Goal: Obtain resource: Download file/media

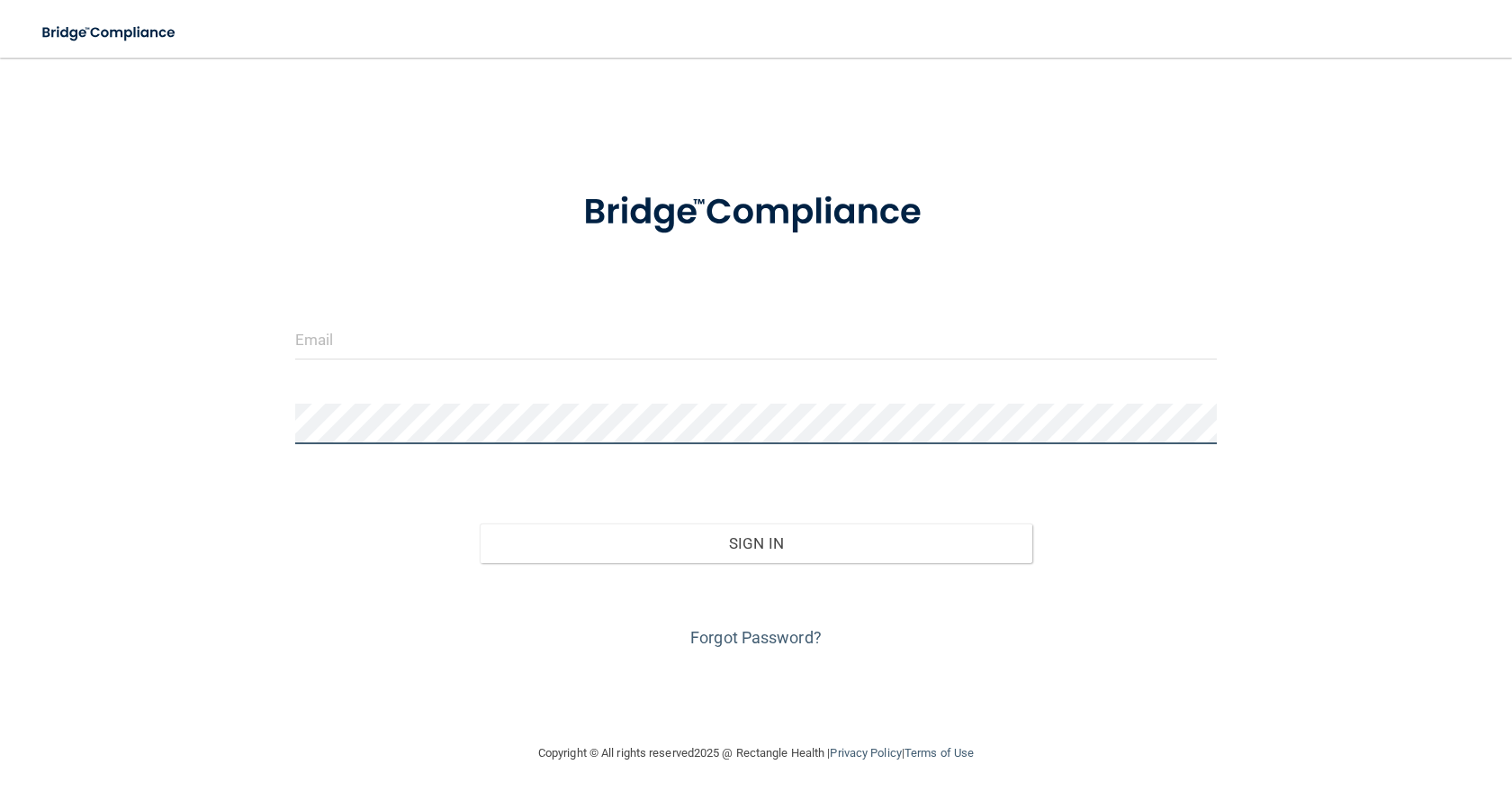
click at [480, 523] on button "Sign In" at bounding box center [756, 542] width 553 height 39
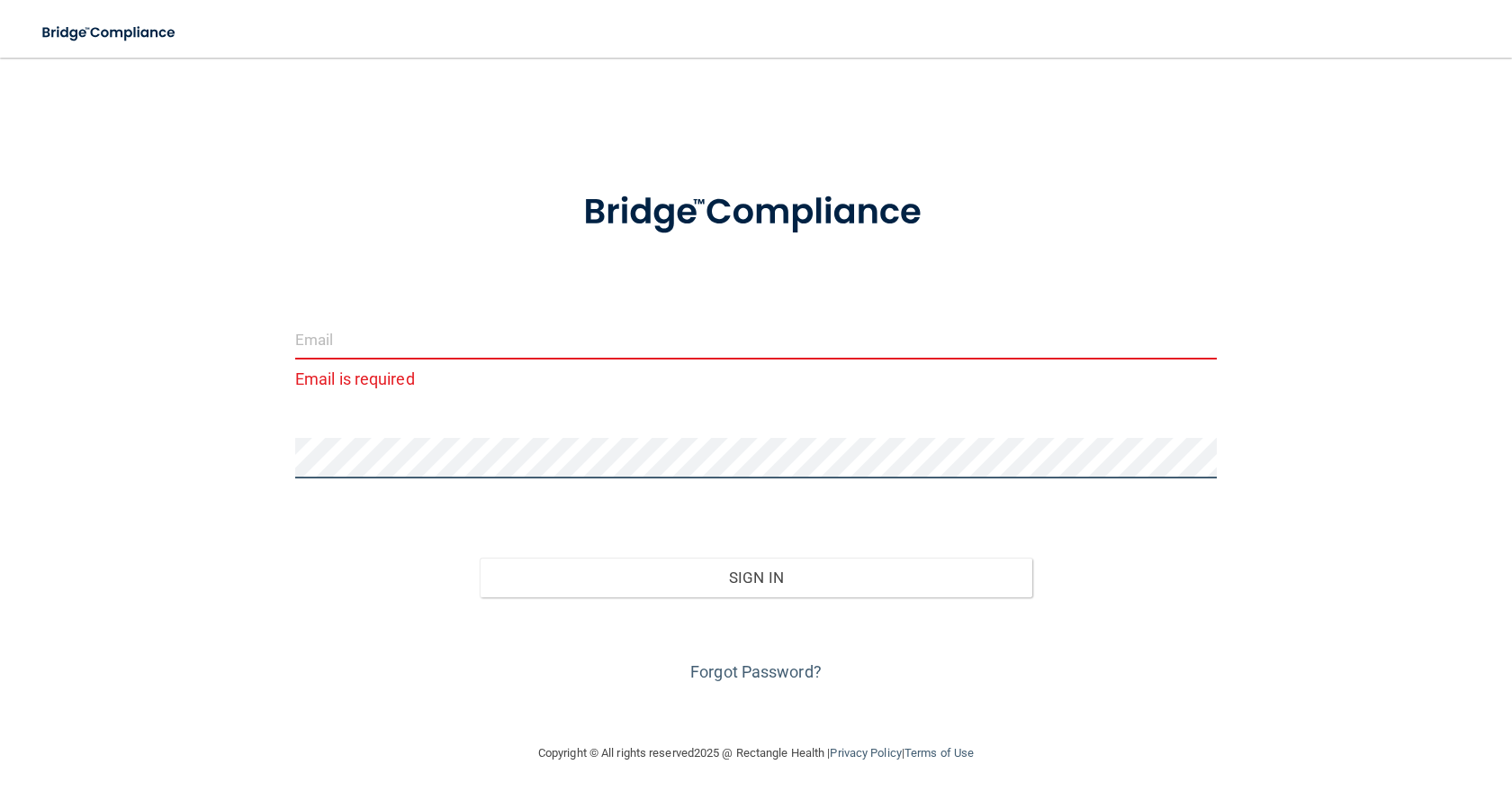
click at [261, 446] on div "Email is required Invalid email/password. You don't have permission to access t…" at bounding box center [756, 400] width 1440 height 648
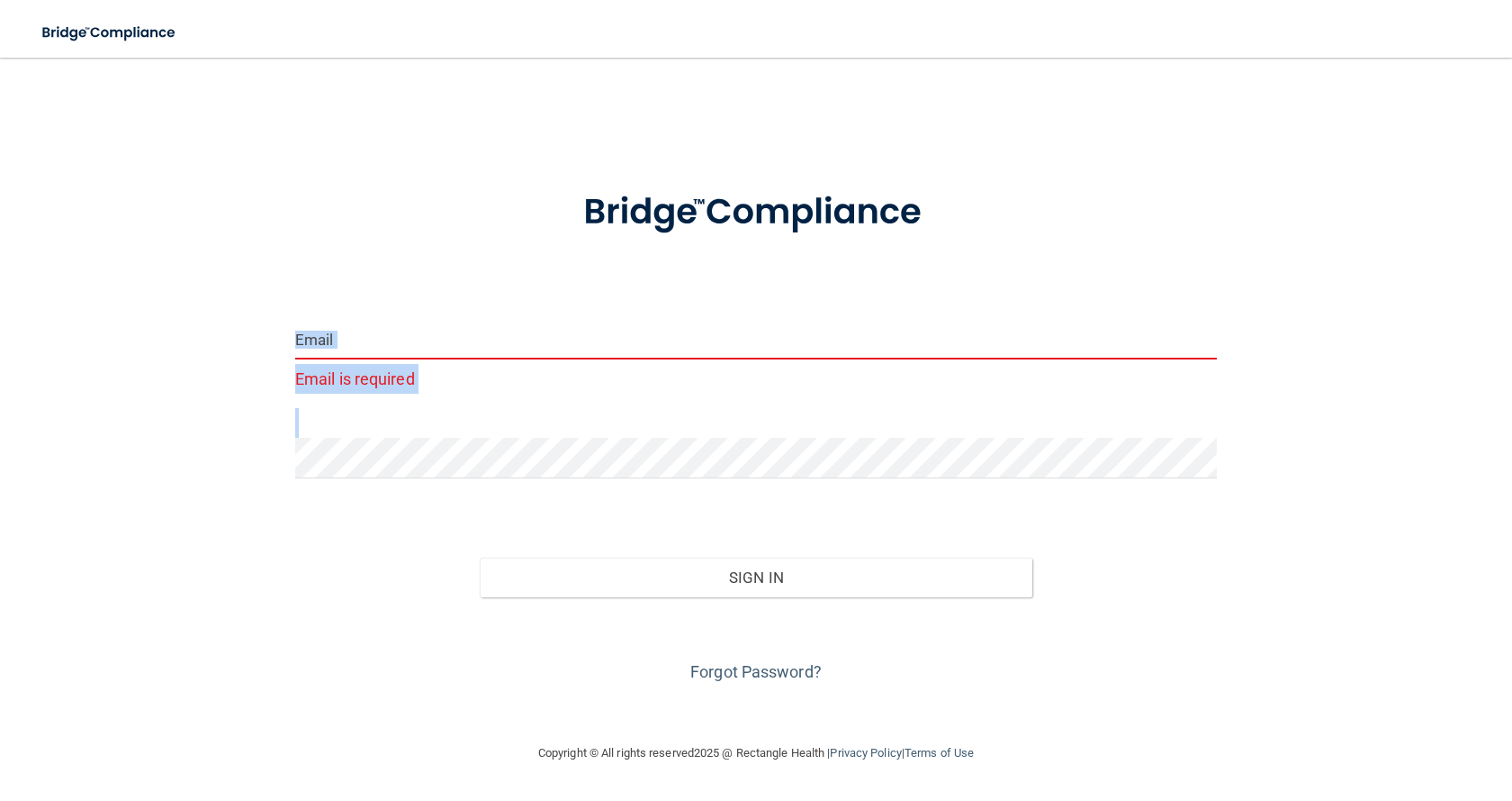
drag, startPoint x: 294, startPoint y: 456, endPoint x: 301, endPoint y: 338, distance: 118.2
click at [301, 338] on form "Email is required Invalid email/password. You don't have permission to access t…" at bounding box center [756, 425] width 922 height 520
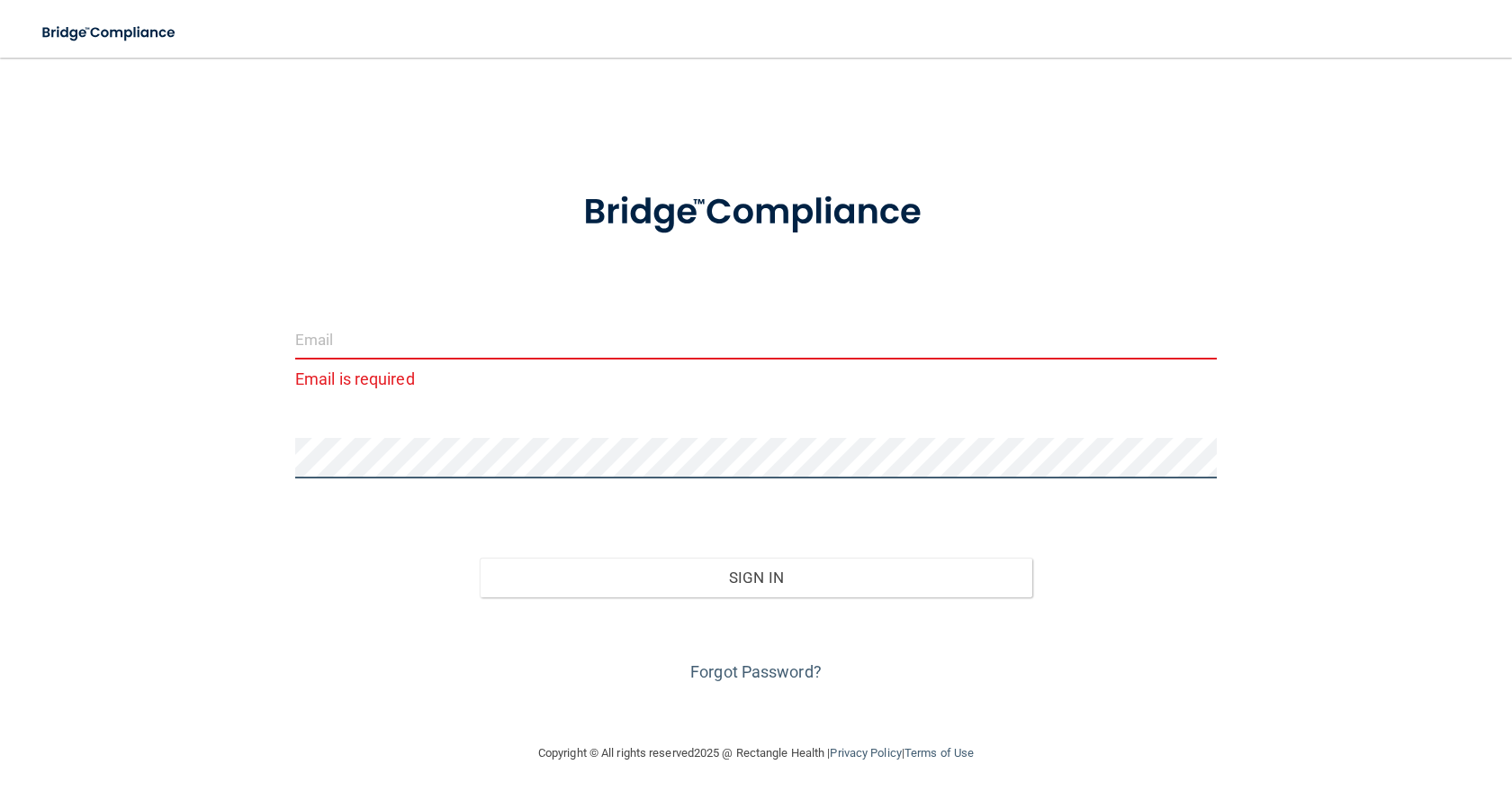
click at [281, 475] on div "Email is required Invalid email/password. You don't have permission to access t…" at bounding box center [756, 400] width 1440 height 648
click at [366, 300] on form "Email is required Invalid email/password. You don't have permission to access t…" at bounding box center [756, 425] width 922 height 520
click at [555, 334] on input "email" at bounding box center [756, 339] width 922 height 40
type input "M"
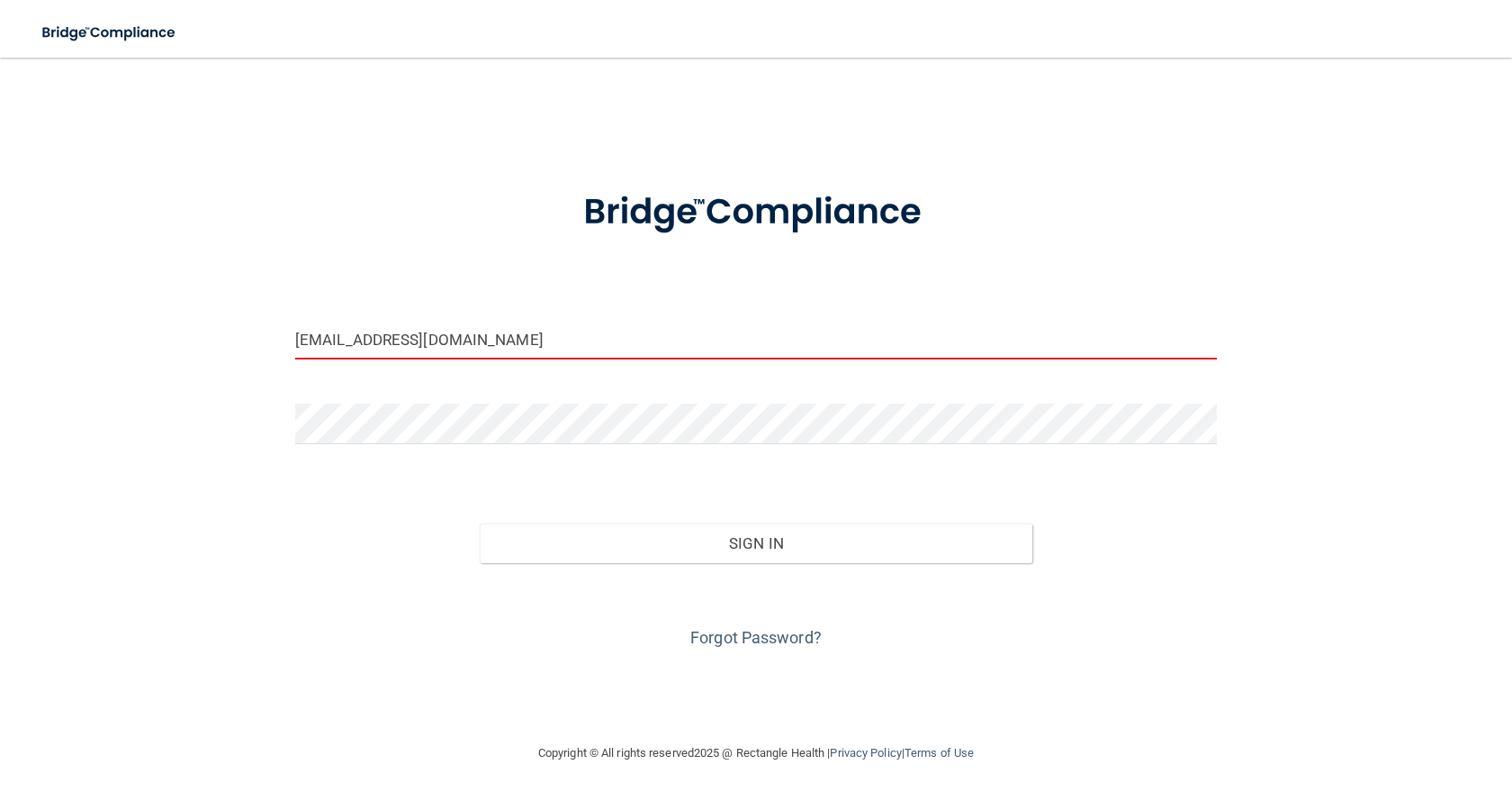
type input "[EMAIL_ADDRESS][DOMAIN_NAME]"
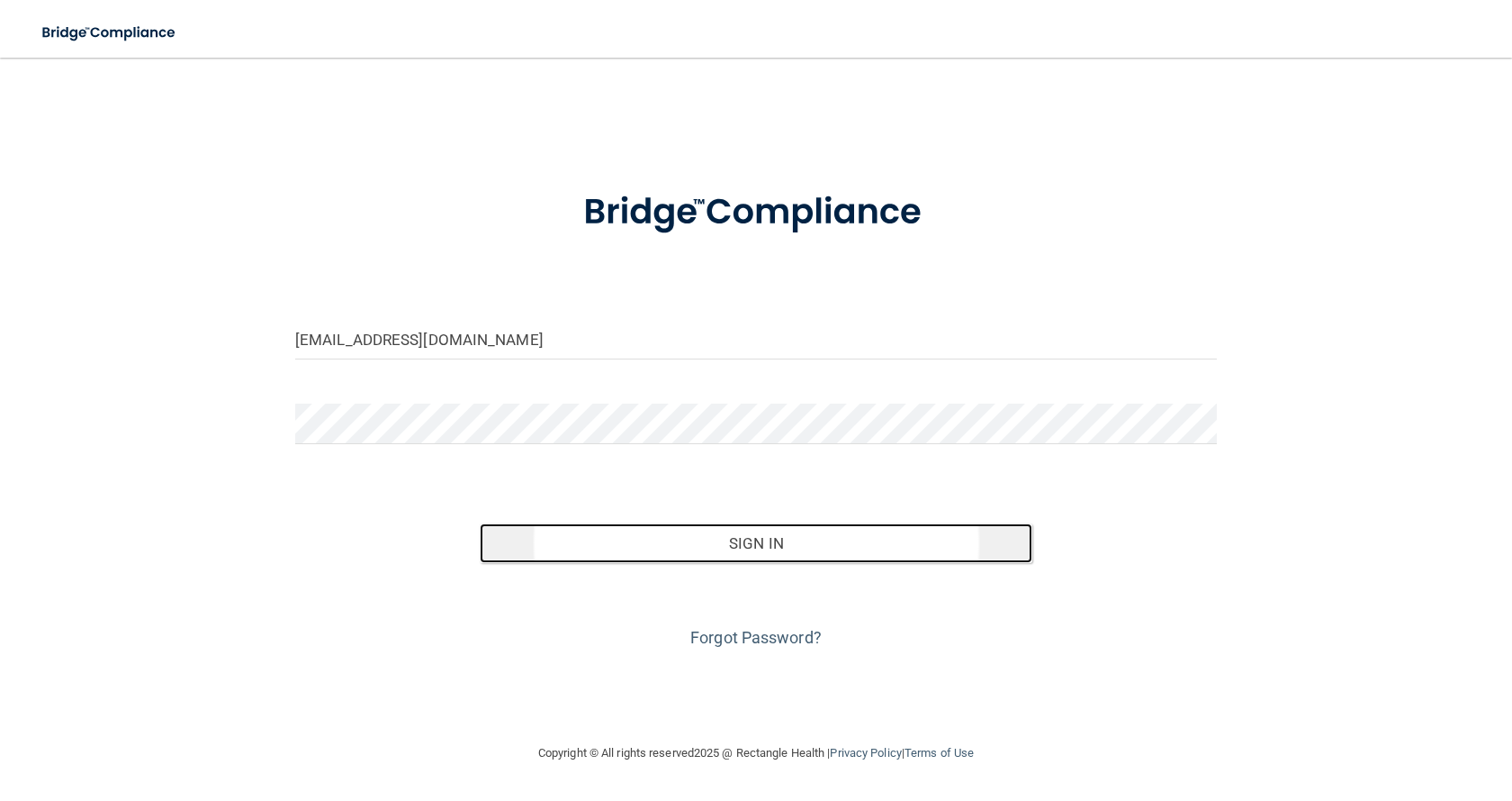
click at [777, 536] on button "Sign In" at bounding box center [756, 542] width 553 height 39
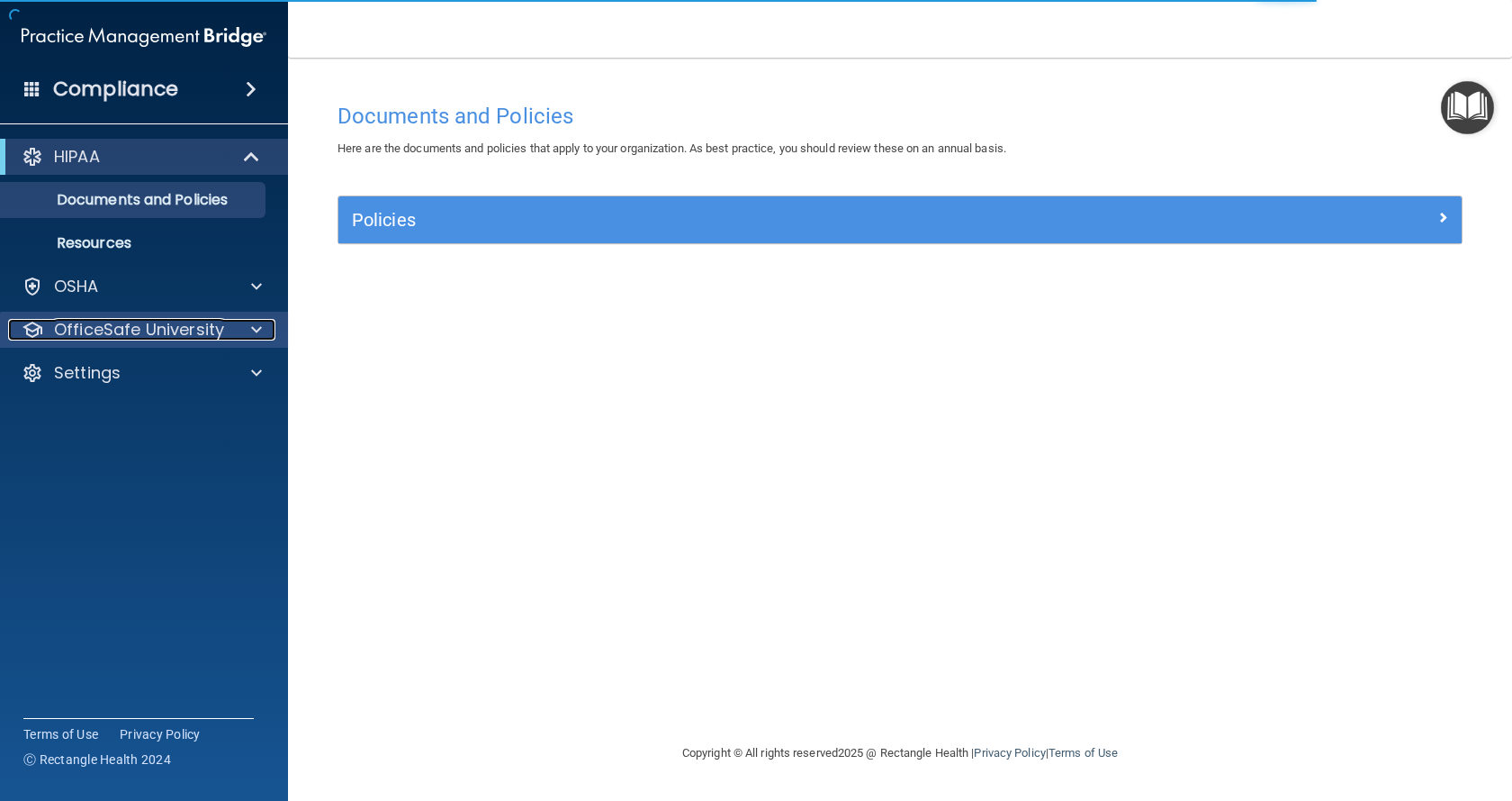
click at [239, 319] on div at bounding box center [254, 330] width 45 height 21
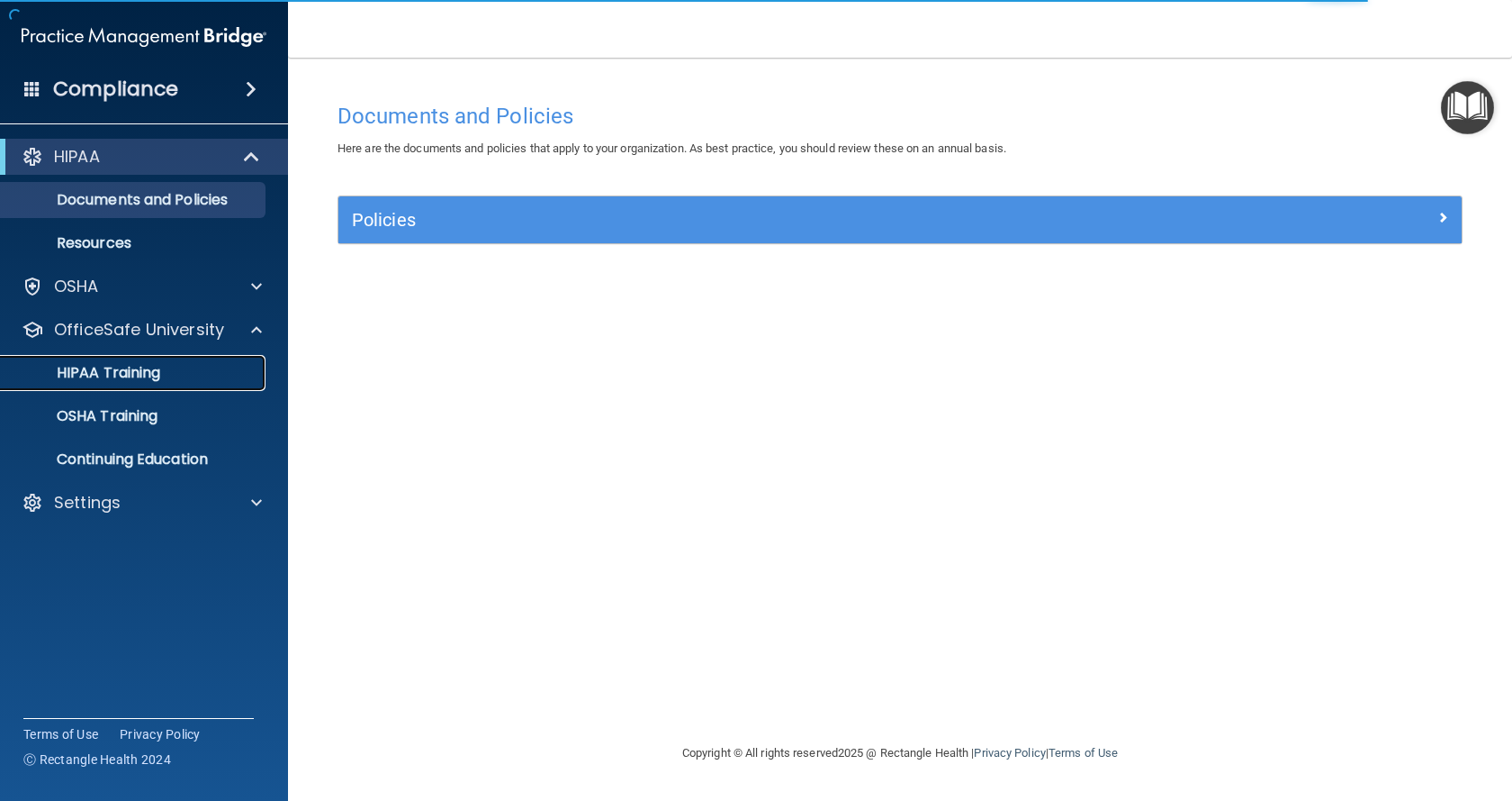
click at [186, 362] on link "HIPAA Training" at bounding box center [123, 372] width 284 height 36
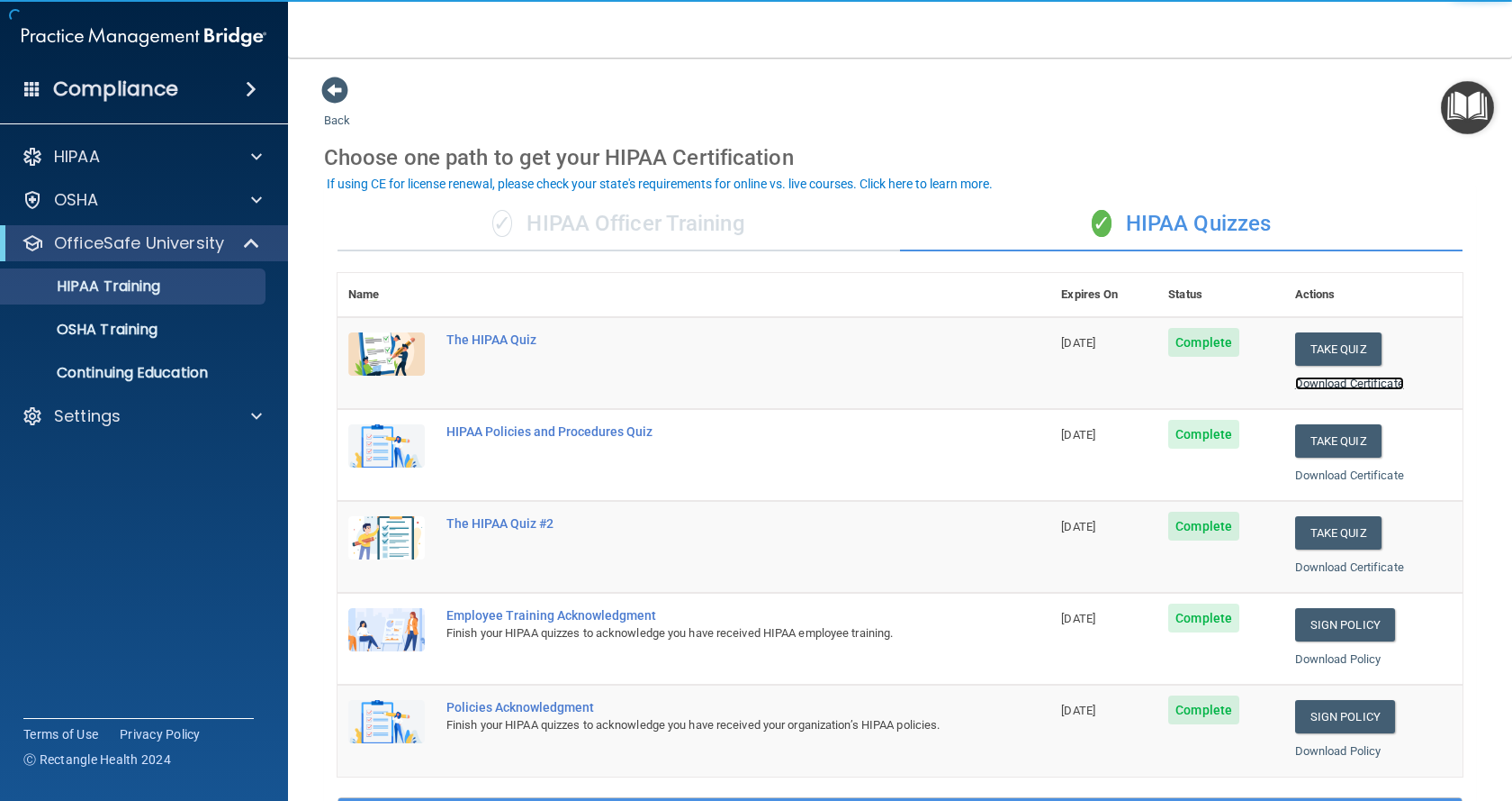
click at [1342, 384] on link "Download Certificate" at bounding box center [1350, 383] width 109 height 13
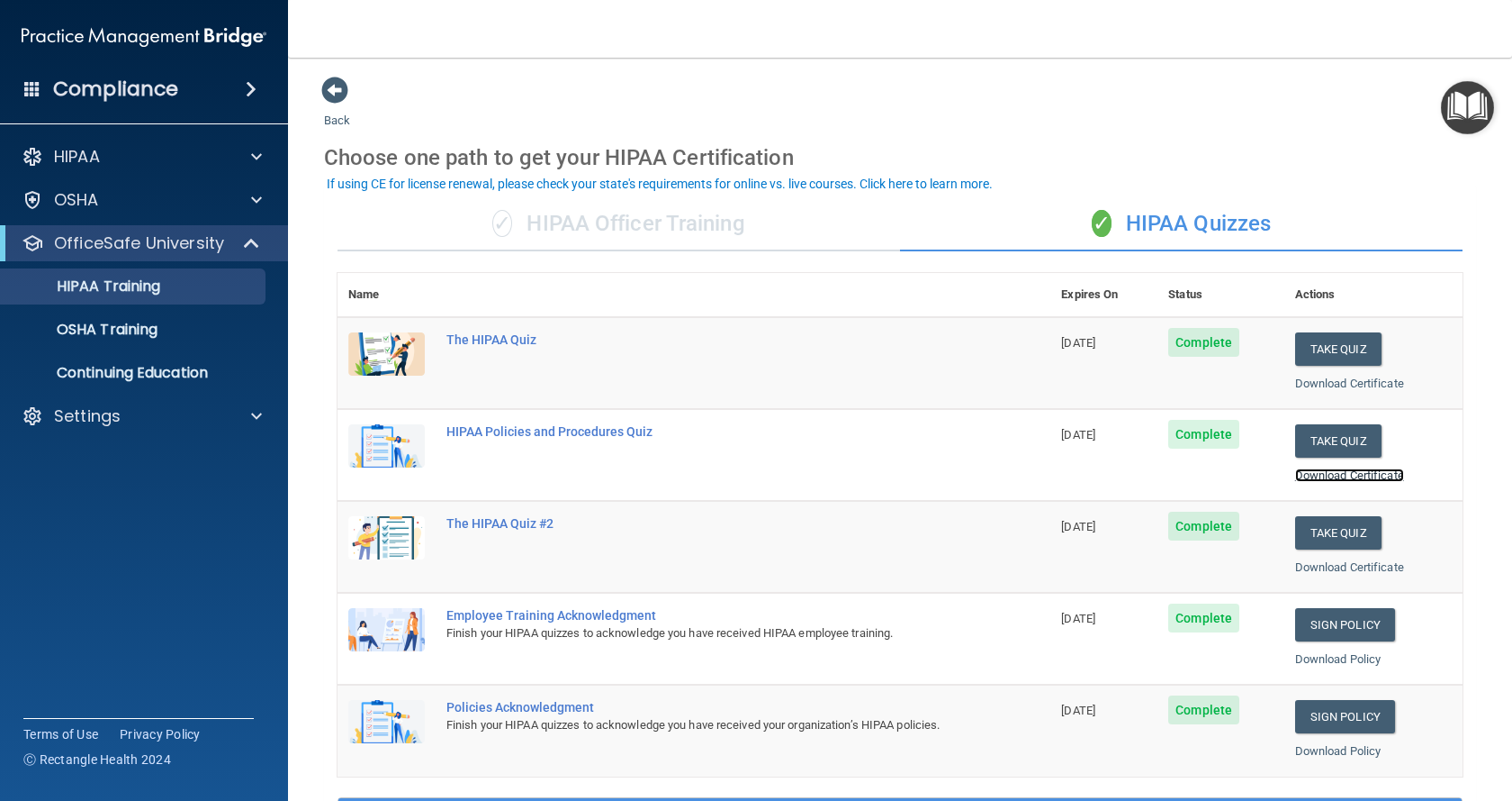
click at [1338, 475] on link "Download Certificate" at bounding box center [1350, 475] width 109 height 13
click at [1344, 569] on link "Download Certificate" at bounding box center [1350, 566] width 109 height 13
click at [1333, 661] on link "Download Policy" at bounding box center [1339, 659] width 87 height 13
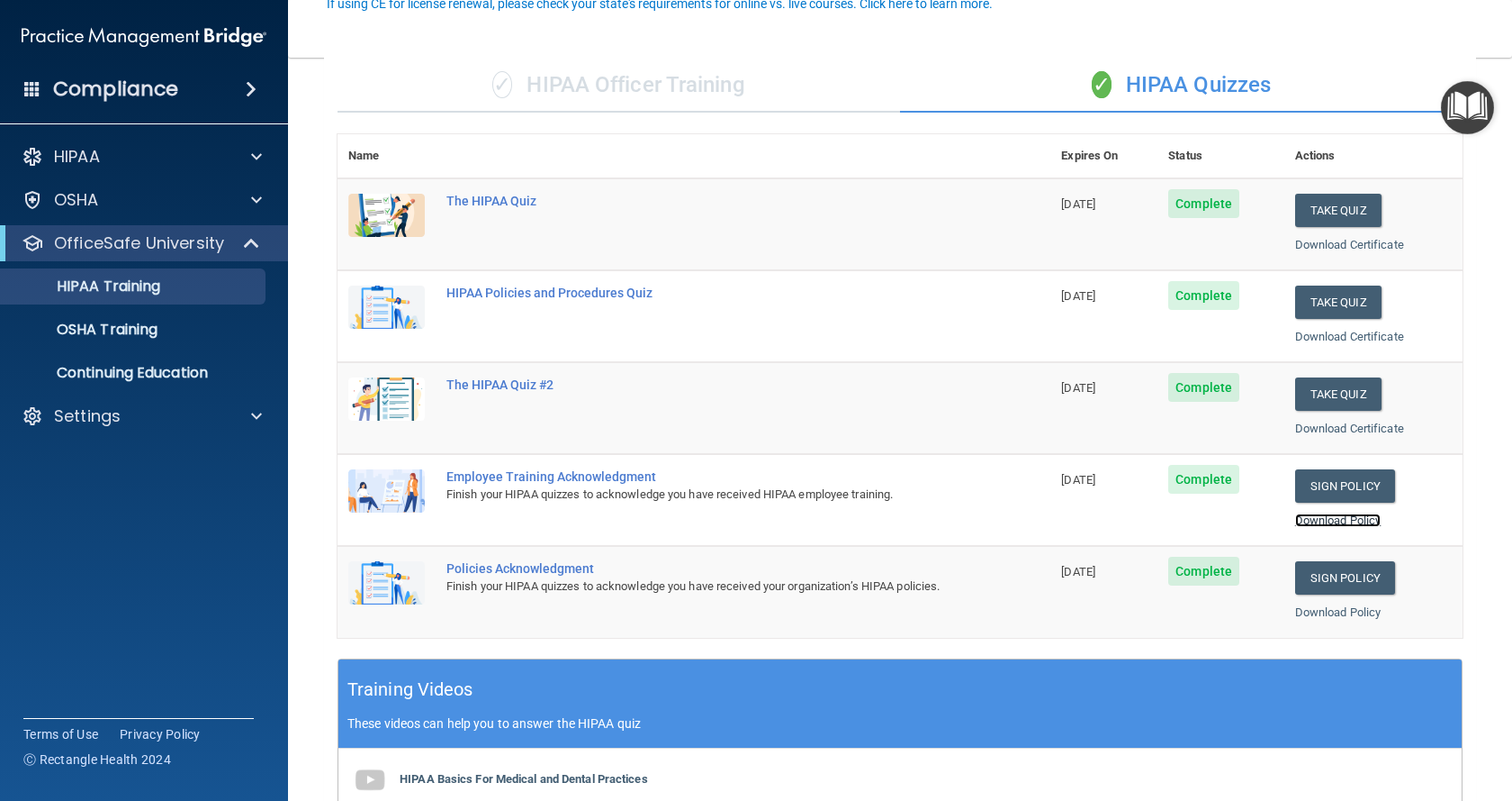
scroll to position [180, 0]
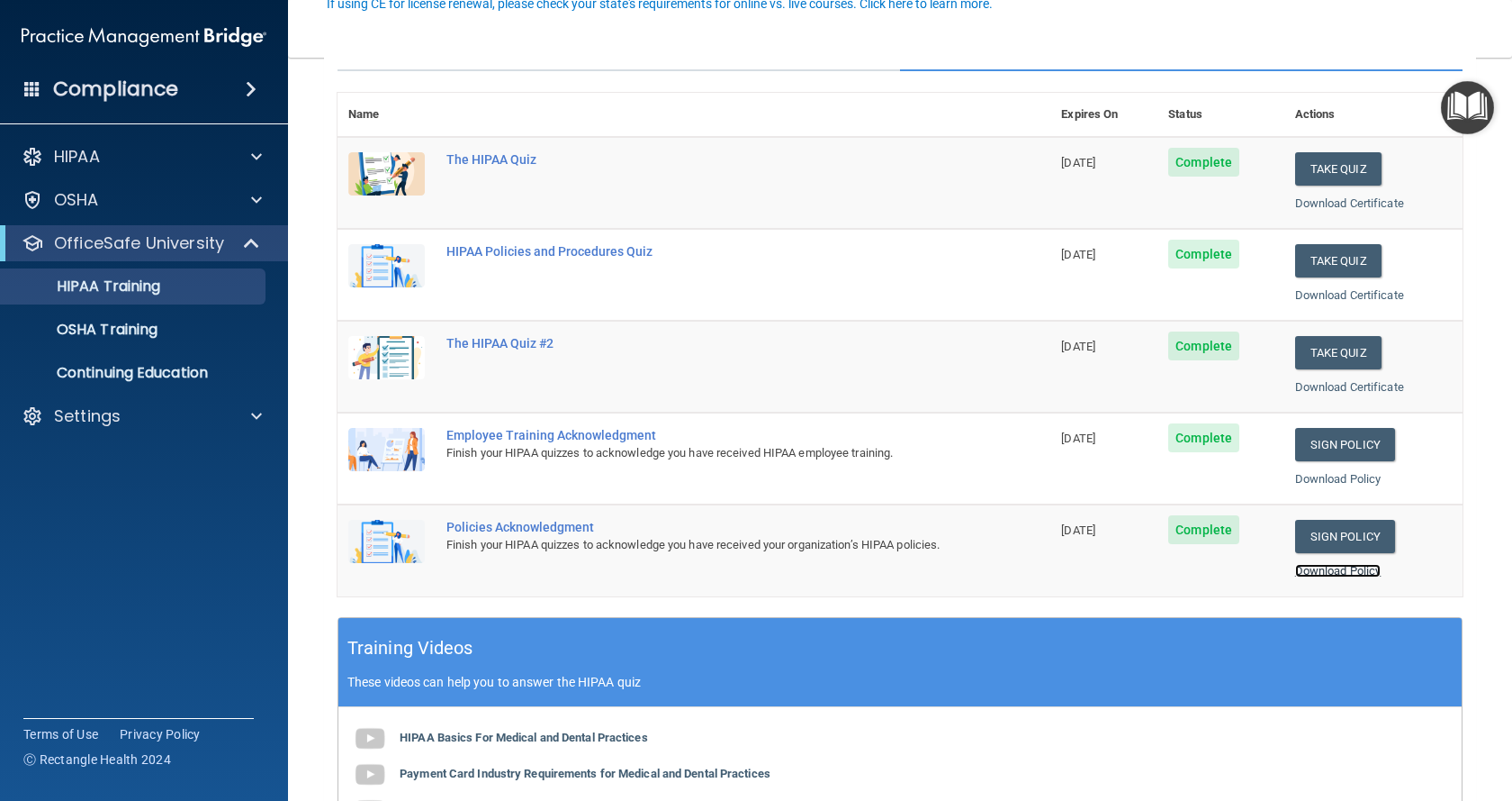
click at [1323, 567] on link "Download Policy" at bounding box center [1339, 570] width 87 height 13
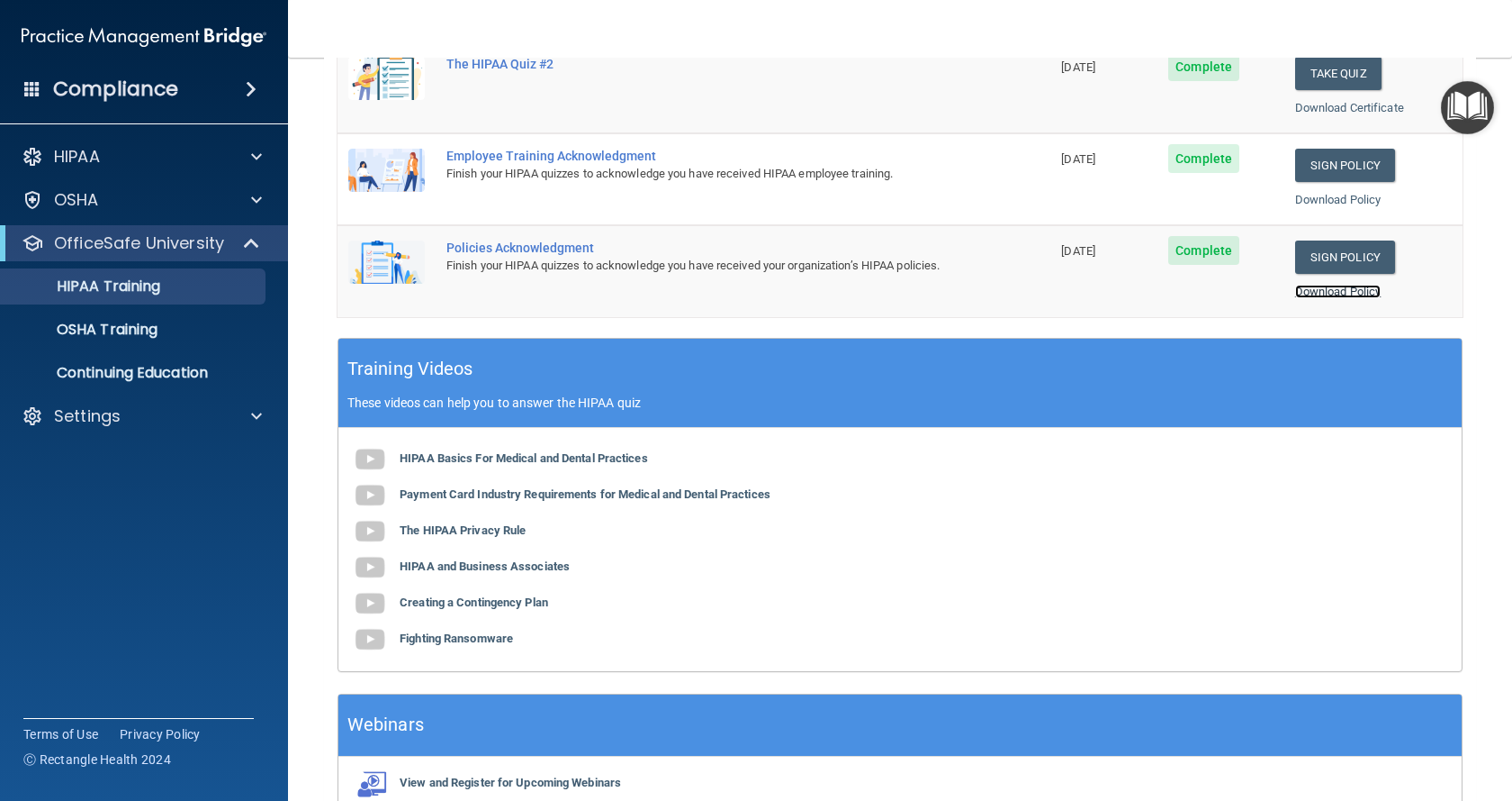
scroll to position [270, 0]
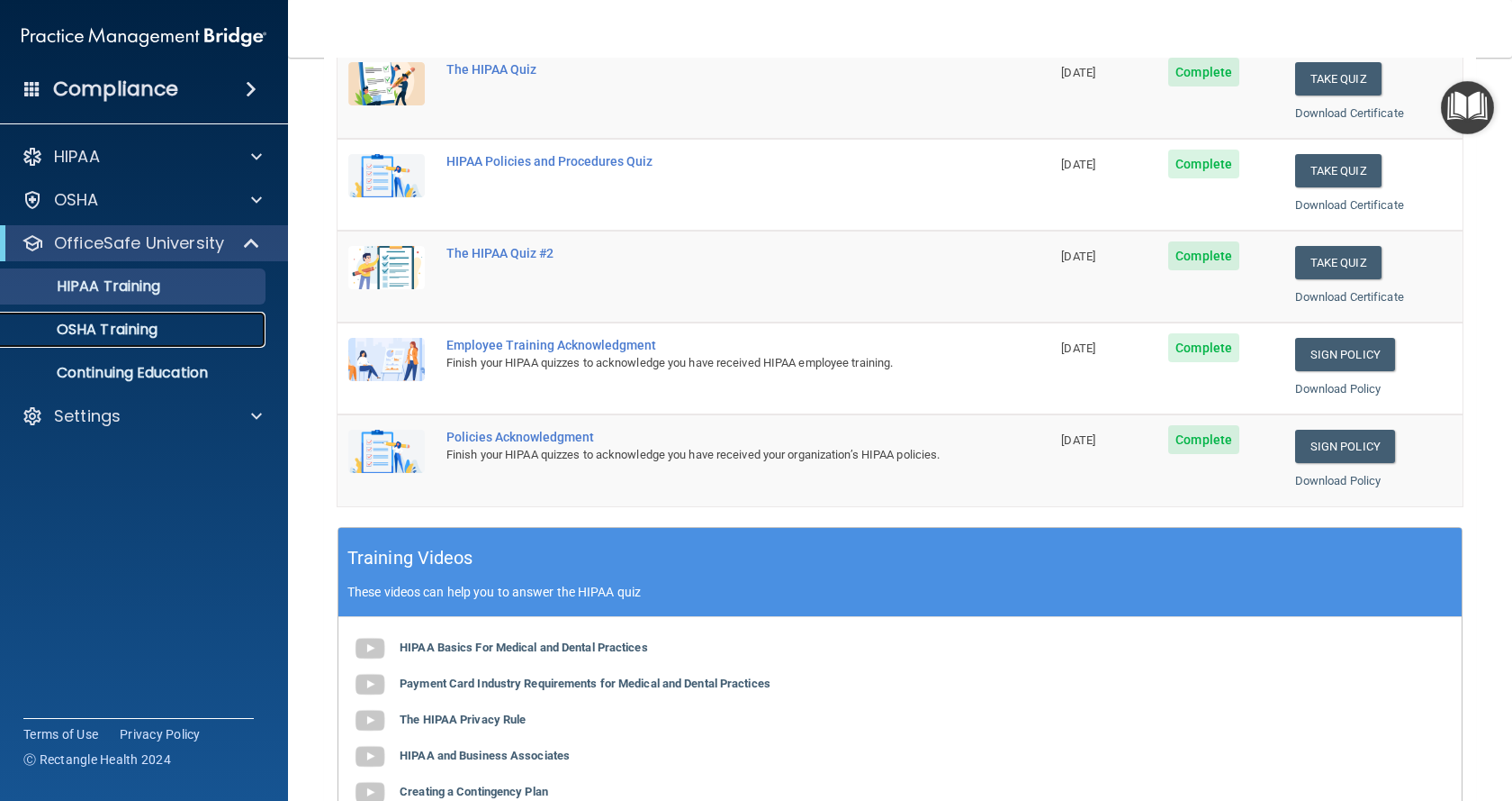
click at [96, 324] on p "OSHA Training" at bounding box center [85, 329] width 146 height 18
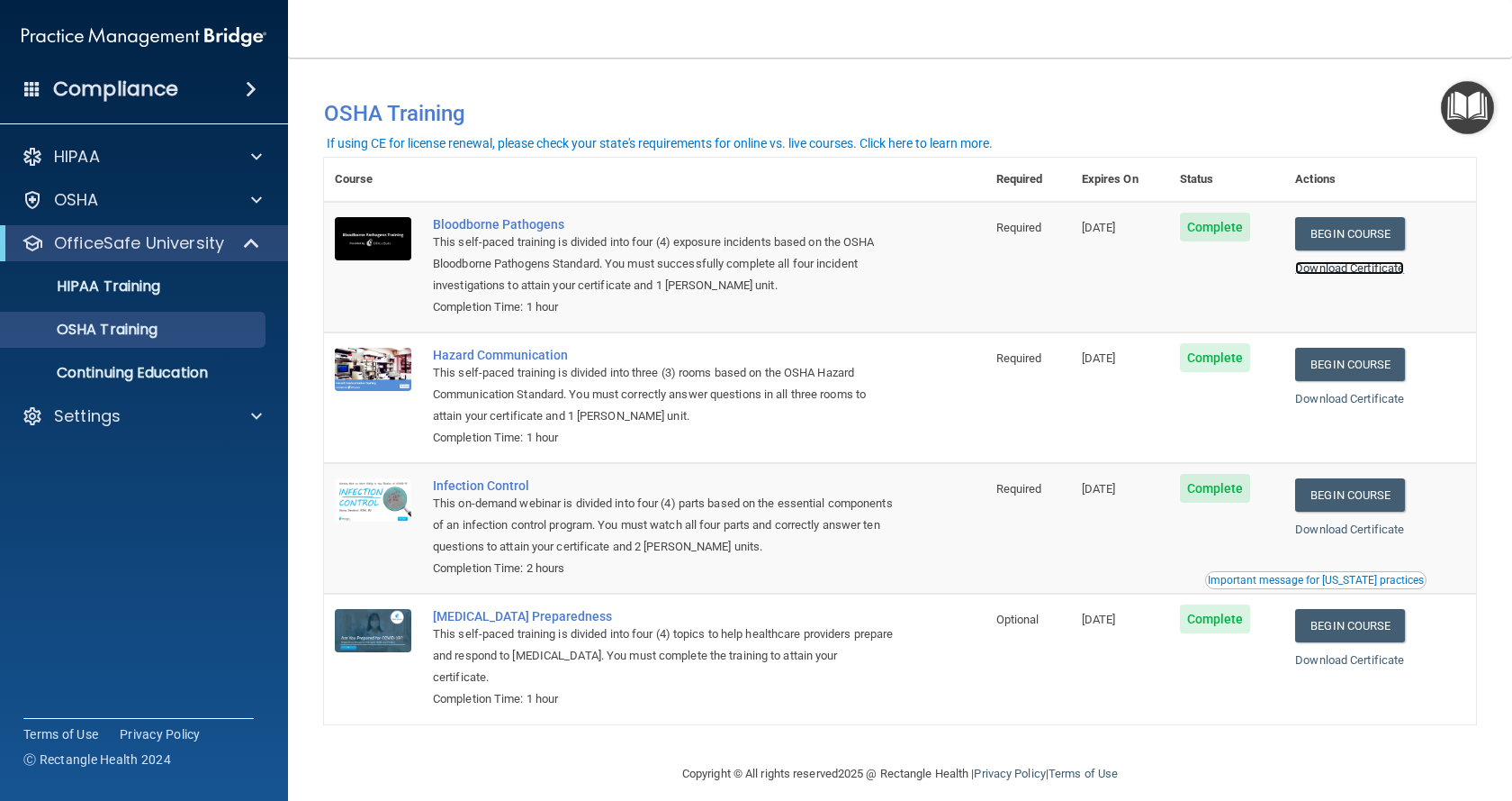
click at [1363, 265] on link "Download Certificate" at bounding box center [1350, 268] width 109 height 13
click at [1346, 402] on link "Download Certificate" at bounding box center [1350, 398] width 109 height 13
click at [1365, 531] on link "Download Certificate" at bounding box center [1350, 529] width 109 height 13
click at [1339, 664] on link "Download Certificate" at bounding box center [1350, 660] width 109 height 13
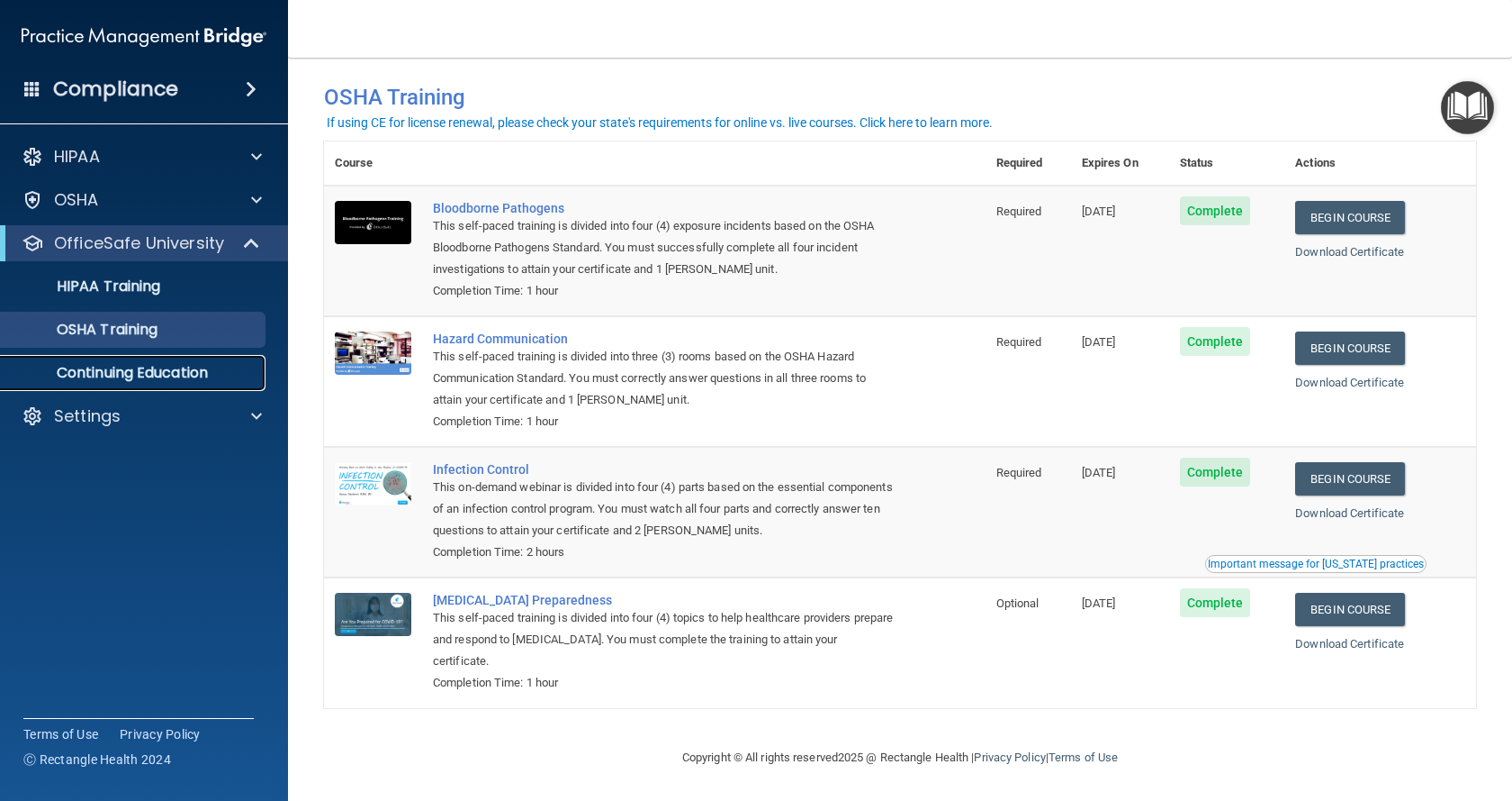
click at [97, 380] on p "Continuing Education" at bounding box center [135, 372] width 246 height 18
